Goal: Find specific page/section: Find specific page/section

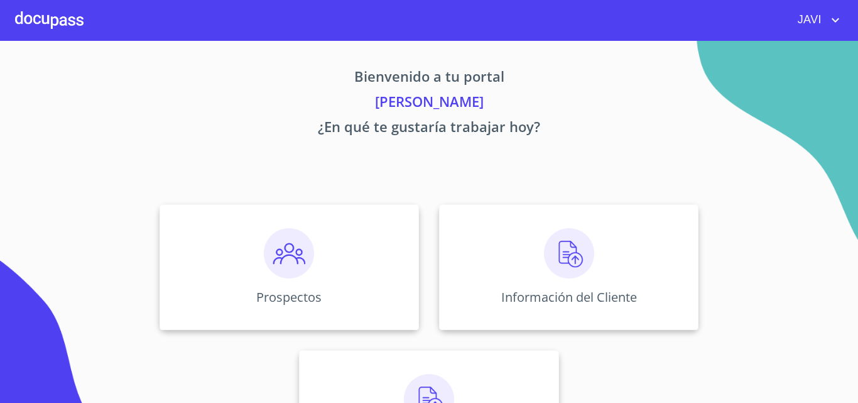
click at [562, 257] on img at bounding box center [569, 253] width 50 height 50
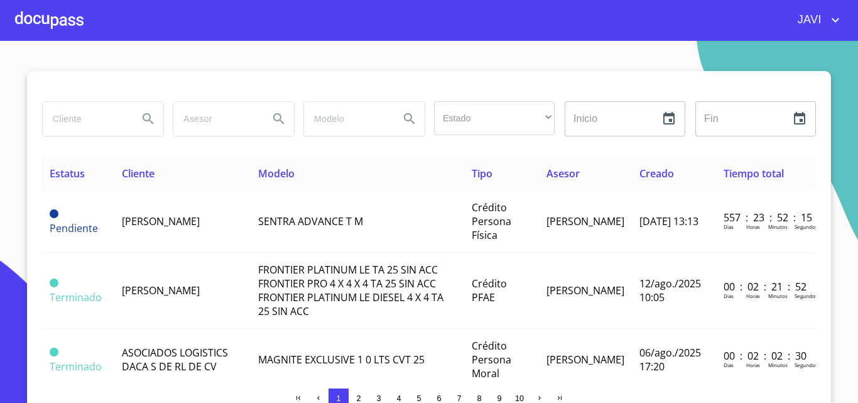
click at [63, 114] on input "search" at bounding box center [85, 119] width 85 height 34
click at [144, 112] on icon "Search" at bounding box center [148, 118] width 15 height 15
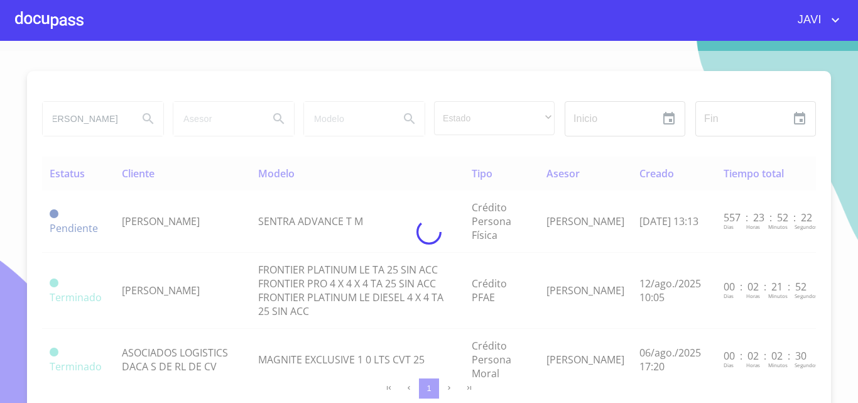
scroll to position [0, 0]
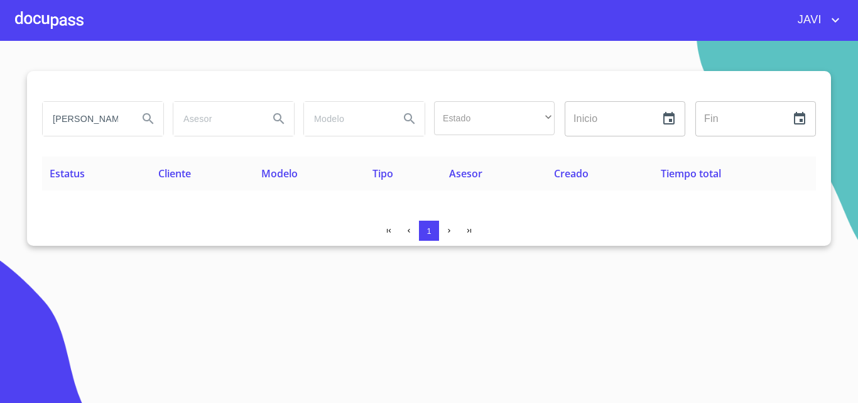
click at [126, 122] on input "[PERSON_NAME]" at bounding box center [85, 119] width 85 height 34
click at [124, 121] on input "[PERSON_NAME]" at bounding box center [85, 119] width 85 height 34
type input "[PERSON_NAME]"
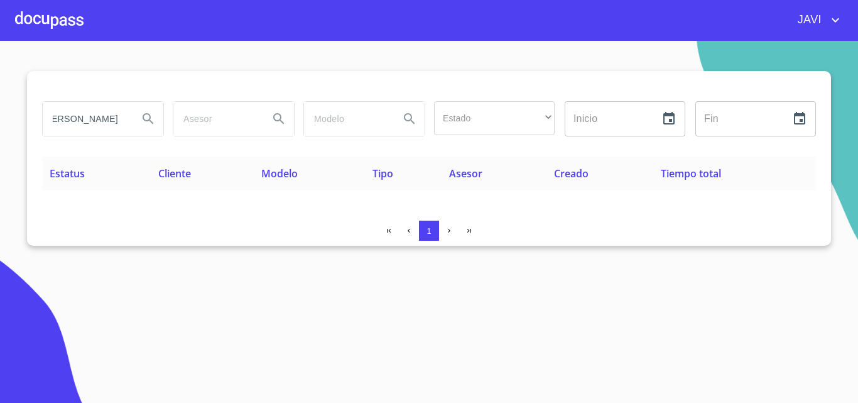
click at [144, 117] on icon "Search" at bounding box center [148, 118] width 15 height 15
click at [838, 18] on icon "account of current user" at bounding box center [835, 20] width 15 height 15
click at [816, 28] on li "Salir" at bounding box center [822, 26] width 41 height 23
